Goal: Information Seeking & Learning: Stay updated

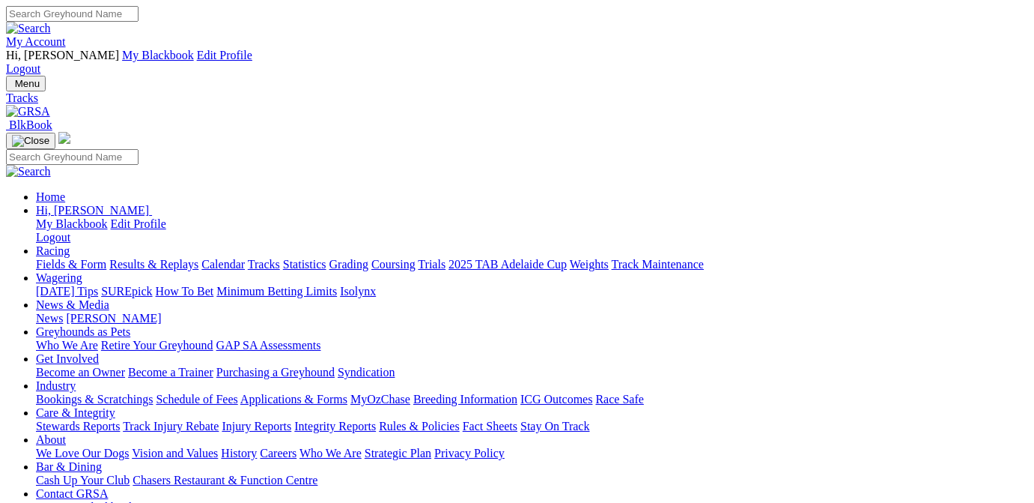
click at [173, 258] on link "Results & Replays" at bounding box center [153, 264] width 89 height 13
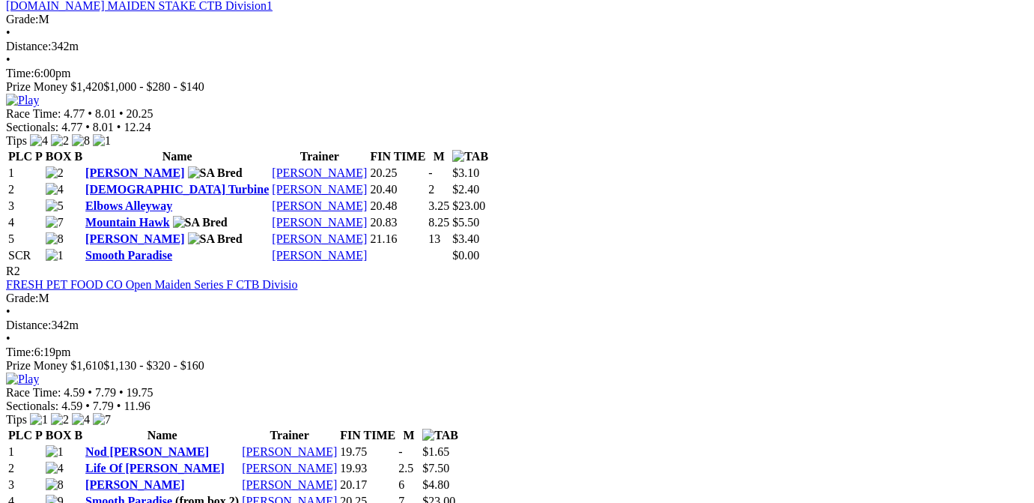
scroll to position [754, 0]
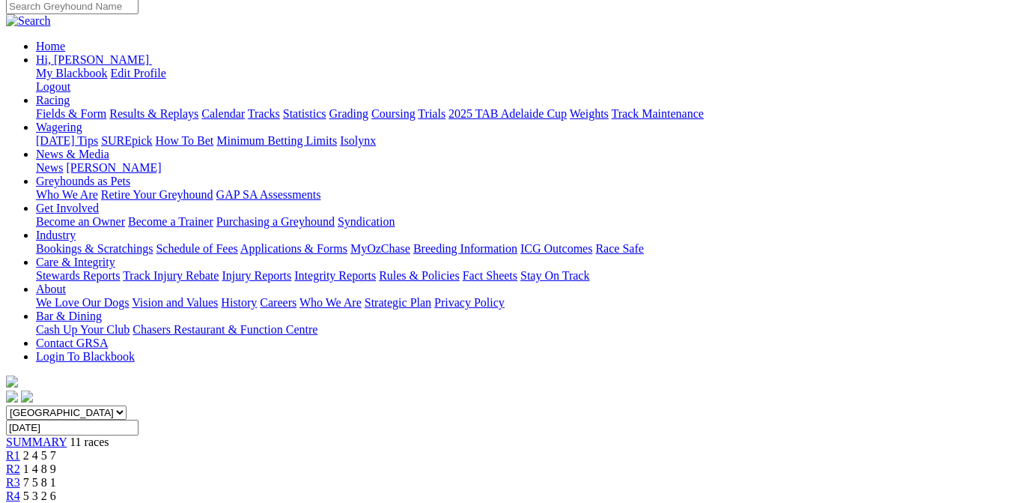
scroll to position [0, 0]
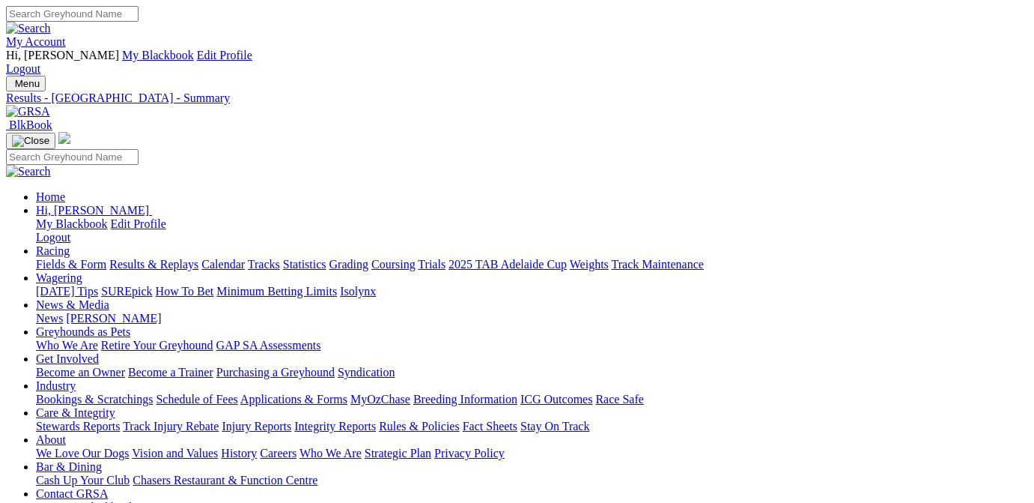
click at [245, 258] on link "Calendar" at bounding box center [222, 264] width 43 height 13
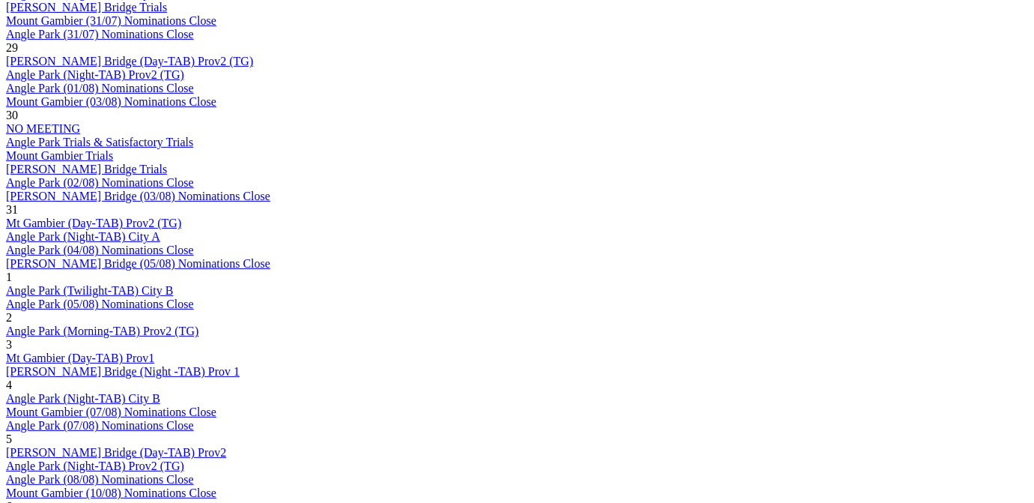
scroll to position [1055, 0]
